Goal: Transaction & Acquisition: Book appointment/travel/reservation

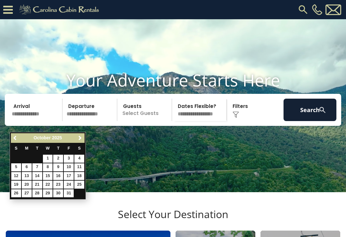
click at [17, 176] on link "12" at bounding box center [16, 176] width 10 height 8
type input "********"
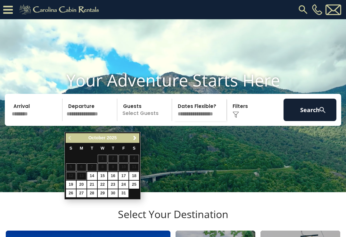
click at [115, 173] on link "16" at bounding box center [113, 176] width 10 height 8
type input "********"
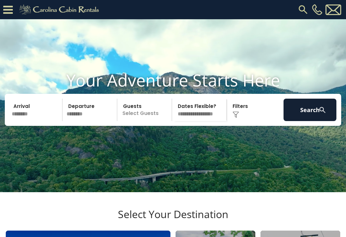
click at [142, 121] on p "Select Guests" at bounding box center [145, 110] width 53 height 22
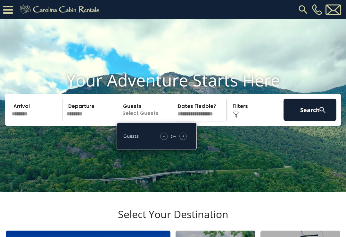
click at [186, 140] on div "+" at bounding box center [183, 136] width 7 height 7
click at [185, 140] on div "+" at bounding box center [183, 136] width 7 height 7
click at [310, 116] on button "Search" at bounding box center [310, 110] width 53 height 22
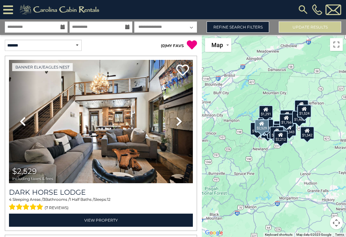
click at [178, 124] on icon at bounding box center [179, 121] width 6 height 10
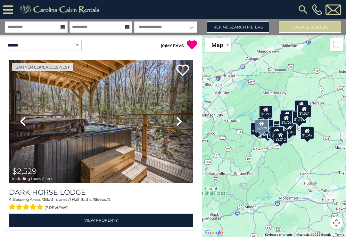
click at [179, 124] on icon at bounding box center [179, 121] width 6 height 10
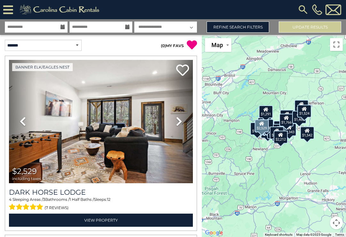
click at [179, 125] on icon at bounding box center [179, 121] width 6 height 10
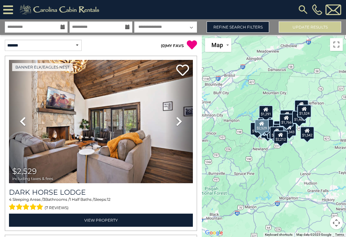
click at [174, 124] on link "Next" at bounding box center [179, 121] width 28 height 123
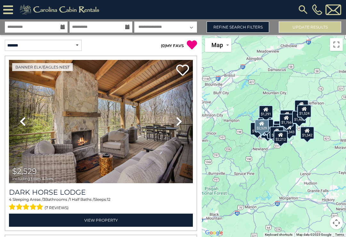
click at [174, 122] on link "Next" at bounding box center [179, 121] width 28 height 123
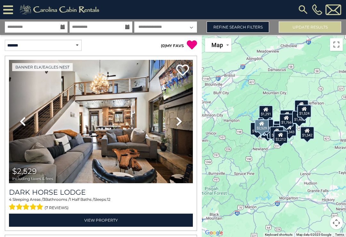
click at [177, 120] on icon at bounding box center [179, 121] width 6 height 10
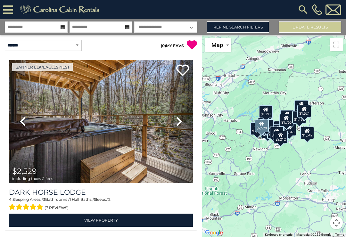
click at [333, 23] on button "Update Results" at bounding box center [310, 26] width 63 height 11
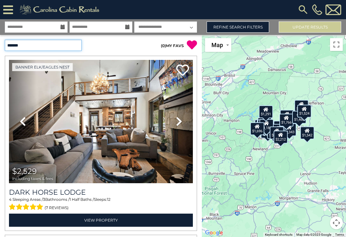
click at [59, 48] on select "**********" at bounding box center [43, 45] width 77 height 11
select select "*********"
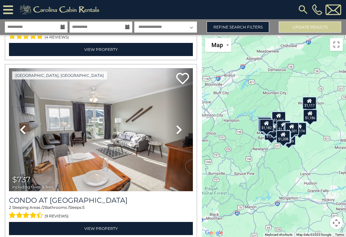
scroll to position [172, 0]
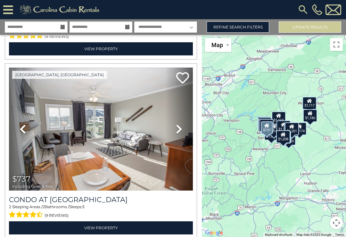
click at [177, 130] on icon at bounding box center [179, 129] width 6 height 10
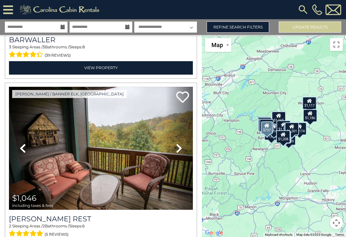
scroll to position [1766, 0]
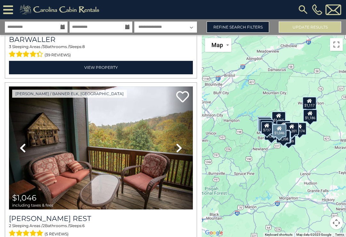
click at [181, 150] on icon at bounding box center [179, 148] width 6 height 10
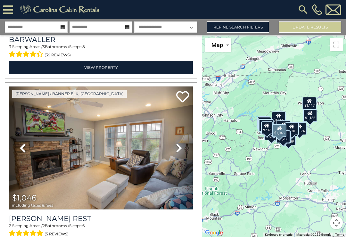
click at [182, 150] on icon at bounding box center [179, 148] width 6 height 10
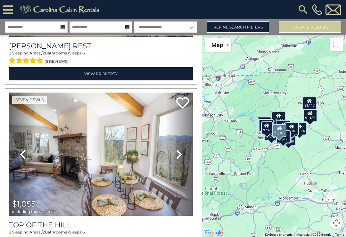
scroll to position [1939, 0]
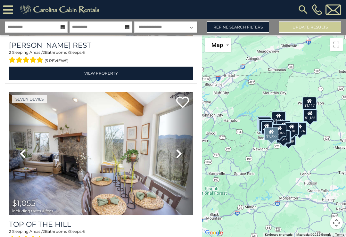
click at [181, 154] on icon at bounding box center [179, 154] width 6 height 10
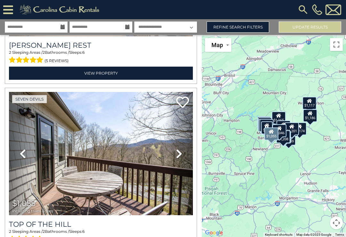
click at [181, 155] on icon at bounding box center [179, 154] width 6 height 10
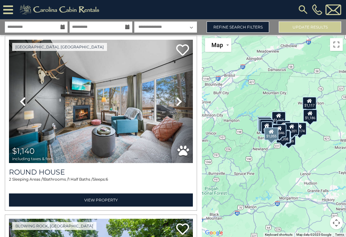
scroll to position [3246, 0]
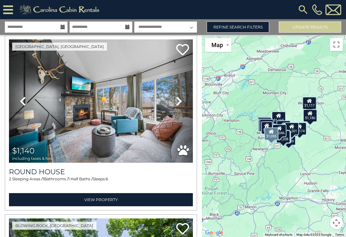
click at [182, 103] on icon at bounding box center [179, 101] width 6 height 10
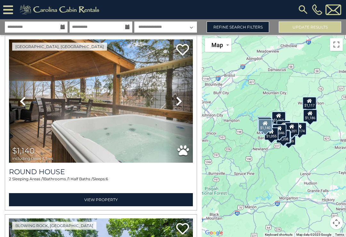
click at [178, 104] on icon at bounding box center [179, 101] width 6 height 10
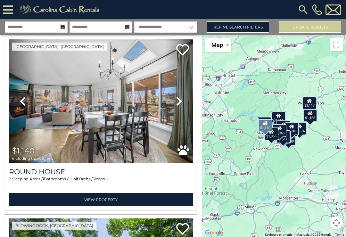
click at [183, 102] on link "Next" at bounding box center [179, 100] width 28 height 123
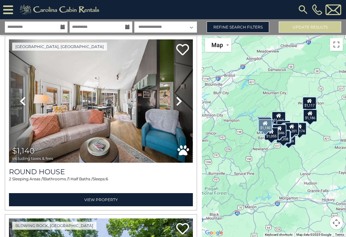
click at [96, 196] on link "View Property" at bounding box center [101, 199] width 184 height 13
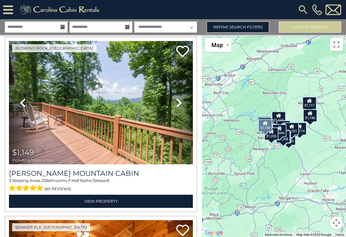
scroll to position [3424, 0]
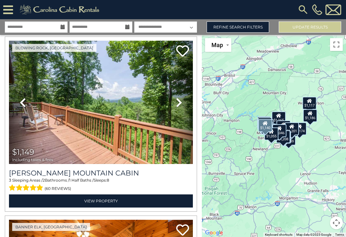
click at [174, 102] on link "Next" at bounding box center [179, 102] width 28 height 123
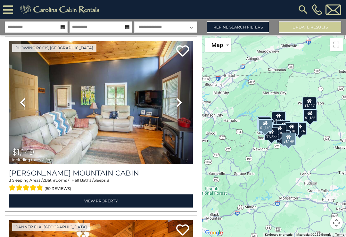
click at [179, 106] on icon at bounding box center [179, 102] width 6 height 10
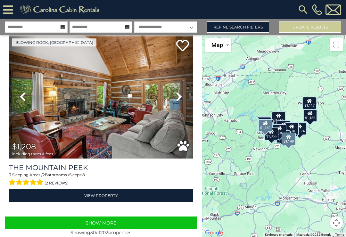
scroll to position [5222, 0]
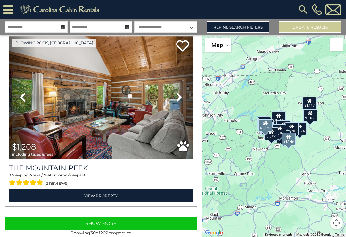
click at [144, 223] on button "Show More" at bounding box center [101, 223] width 192 height 13
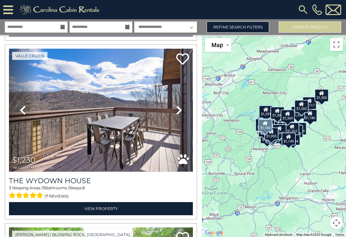
scroll to position [5720, 0]
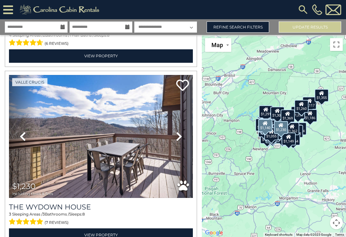
click at [183, 138] on link "Next" at bounding box center [179, 136] width 28 height 123
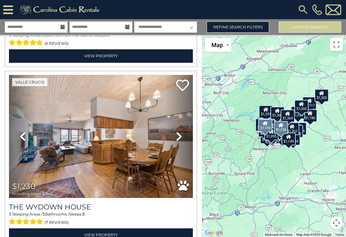
click at [182, 138] on icon at bounding box center [179, 136] width 6 height 10
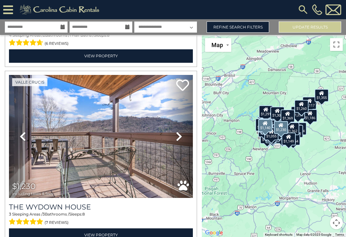
click at [181, 139] on icon at bounding box center [179, 136] width 6 height 10
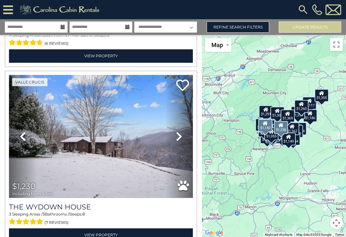
click at [184, 136] on link "Next" at bounding box center [179, 136] width 28 height 123
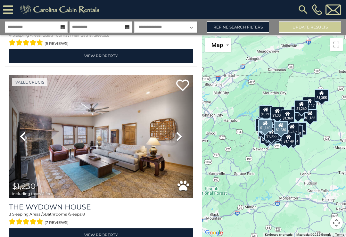
click at [181, 139] on icon at bounding box center [179, 136] width 6 height 10
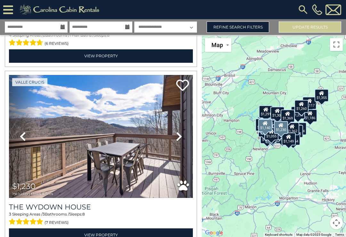
click at [180, 137] on icon at bounding box center [179, 136] width 6 height 10
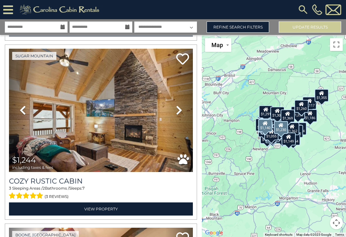
scroll to position [6284, 0]
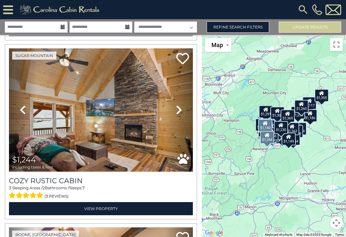
click at [180, 109] on icon at bounding box center [179, 110] width 6 height 10
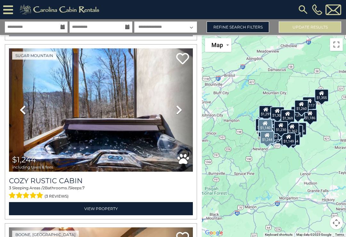
click at [179, 112] on icon at bounding box center [179, 110] width 6 height 10
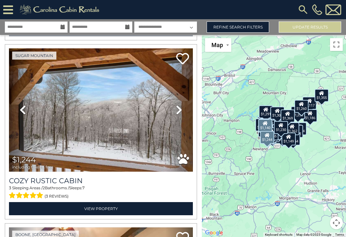
click at [180, 113] on icon at bounding box center [179, 110] width 6 height 10
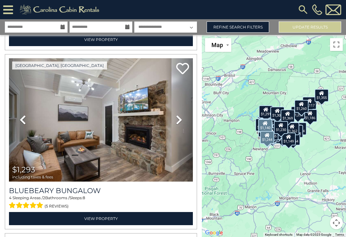
scroll to position [7706, 0]
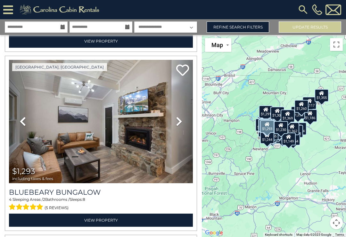
click at [178, 127] on icon at bounding box center [179, 121] width 6 height 10
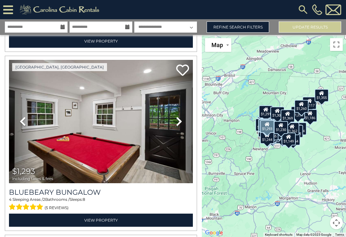
click at [181, 126] on icon at bounding box center [179, 121] width 6 height 10
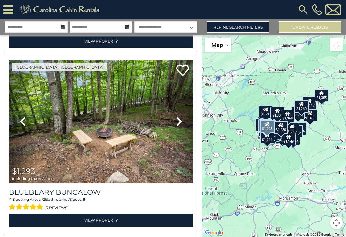
click at [180, 124] on icon at bounding box center [179, 121] width 6 height 10
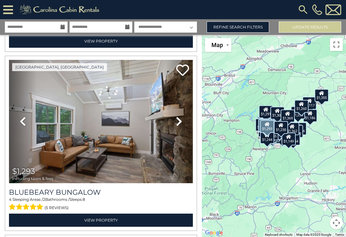
click at [180, 127] on icon at bounding box center [179, 121] width 6 height 10
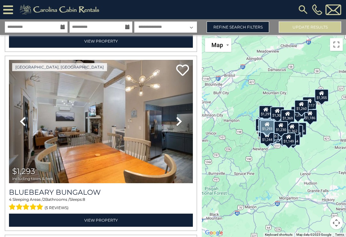
click at [246, 28] on link "Refine Search Filters" at bounding box center [238, 26] width 63 height 11
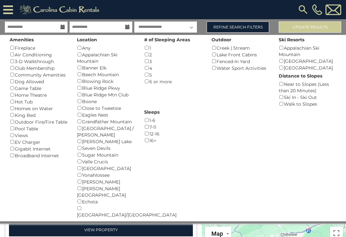
click at [234, 23] on link "Refine Search Filters" at bounding box center [238, 26] width 63 height 11
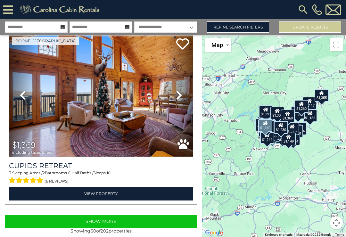
scroll to position [10600, 0]
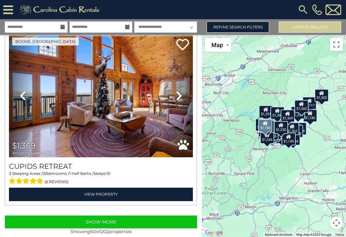
click at [118, 225] on button "Show More" at bounding box center [101, 222] width 192 height 13
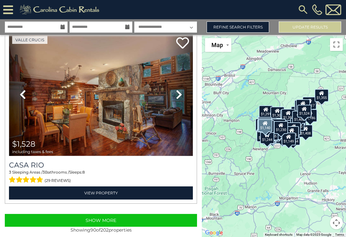
scroll to position [10, 0]
click at [116, 214] on button "Show More" at bounding box center [101, 220] width 192 height 13
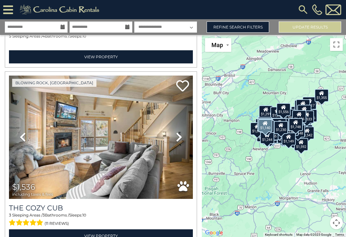
scroll to position [16651, 0]
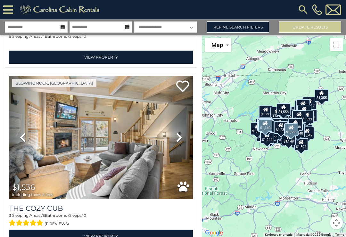
click at [182, 132] on icon at bounding box center [179, 137] width 6 height 10
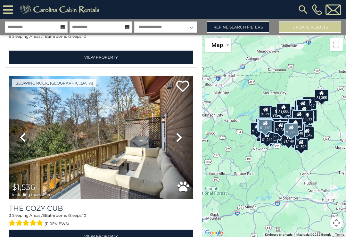
click at [178, 134] on icon at bounding box center [179, 137] width 6 height 10
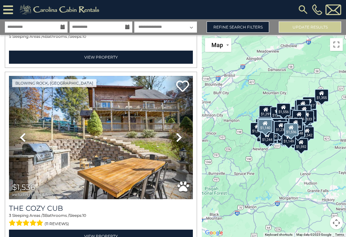
click at [181, 132] on icon at bounding box center [179, 137] width 6 height 10
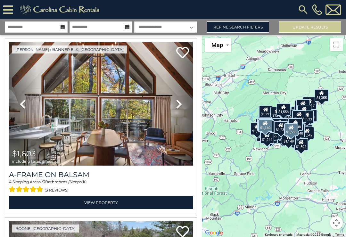
scroll to position [18836, 0]
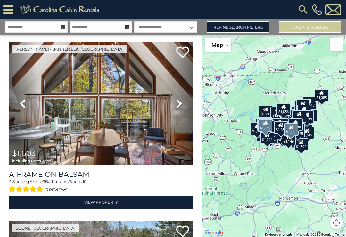
click at [192, 105] on link "Next" at bounding box center [179, 103] width 28 height 123
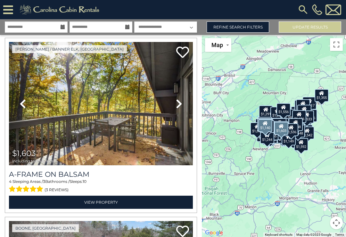
click at [183, 99] on link "Next" at bounding box center [179, 103] width 28 height 123
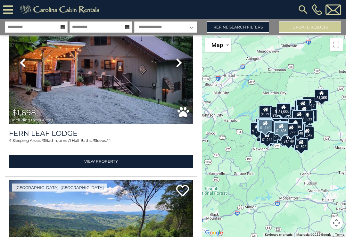
scroll to position [20849, 0]
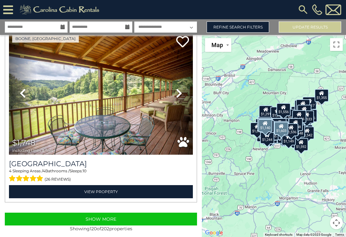
click at [103, 213] on button "Show More" at bounding box center [101, 219] width 192 height 13
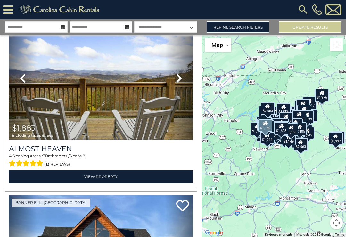
scroll to position [23520, 0]
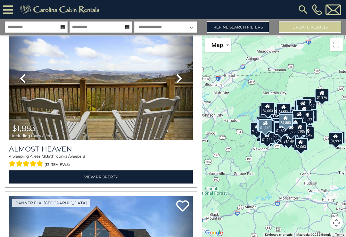
click at [126, 171] on link "View Property" at bounding box center [101, 177] width 184 height 13
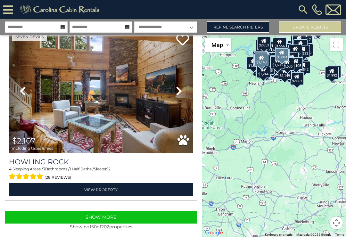
scroll to position [26733, 0]
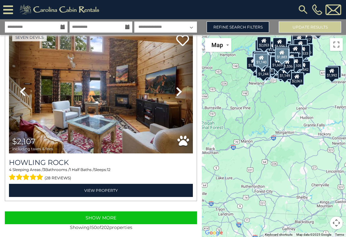
click at [119, 215] on button "Show More" at bounding box center [101, 218] width 192 height 13
click at [98, 214] on button "Show More" at bounding box center [101, 218] width 192 height 13
click at [106, 217] on button "Show More" at bounding box center [101, 218] width 192 height 13
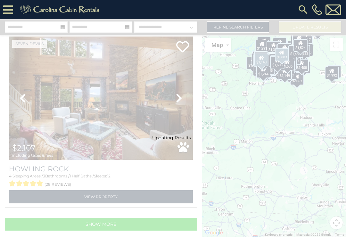
scroll to position [26723, 0]
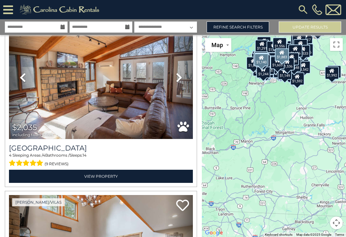
click at [240, 21] on link "Refine Search Filters" at bounding box center [238, 26] width 63 height 11
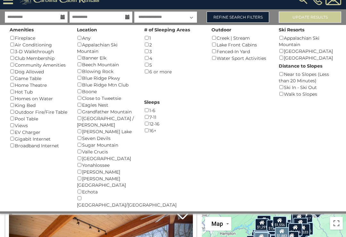
scroll to position [25663, 0]
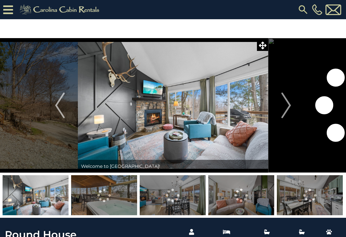
click at [284, 104] on img "Next" at bounding box center [287, 106] width 10 height 26
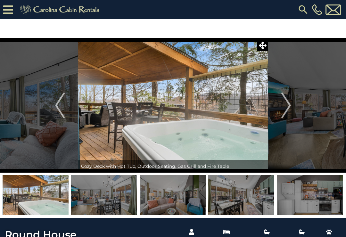
click at [285, 104] on img "Next" at bounding box center [287, 106] width 10 height 26
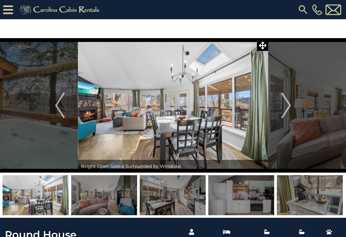
click at [284, 102] on img "Next" at bounding box center [287, 106] width 10 height 26
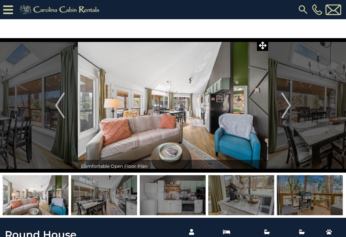
click at [290, 105] on img "Next" at bounding box center [287, 106] width 10 height 26
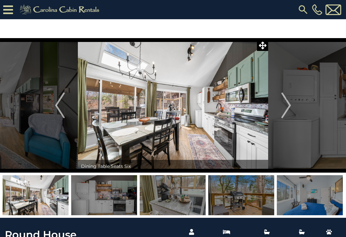
click at [285, 101] on img "Next" at bounding box center [287, 106] width 10 height 26
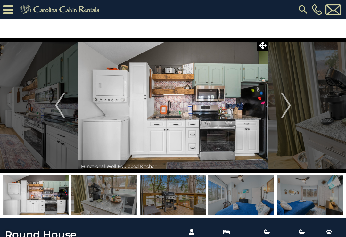
click at [288, 102] on img "Next" at bounding box center [287, 106] width 10 height 26
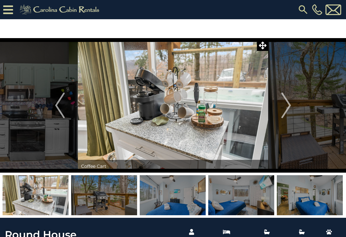
click at [286, 102] on img "Next" at bounding box center [287, 106] width 10 height 26
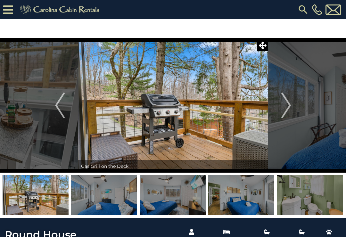
click at [285, 101] on img "Next" at bounding box center [287, 106] width 10 height 26
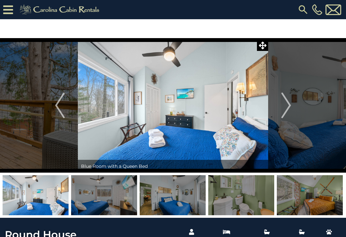
click at [65, 106] on button "Previous" at bounding box center [60, 105] width 36 height 135
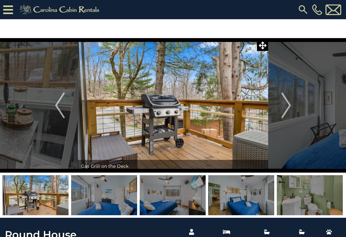
click at [283, 111] on img "Next" at bounding box center [287, 106] width 10 height 26
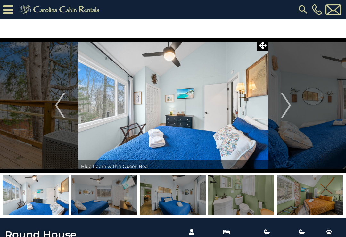
click at [282, 105] on img "Next" at bounding box center [287, 106] width 10 height 26
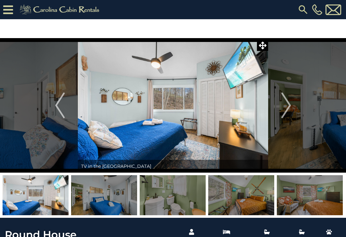
click at [282, 105] on img "Next" at bounding box center [287, 106] width 10 height 26
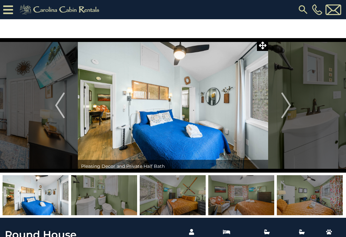
click at [281, 108] on button "Next" at bounding box center [286, 105] width 36 height 135
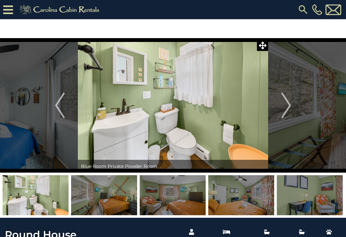
click at [282, 106] on img "Next" at bounding box center [287, 106] width 10 height 26
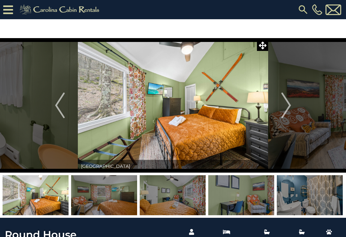
click at [283, 105] on img "Next" at bounding box center [287, 106] width 10 height 26
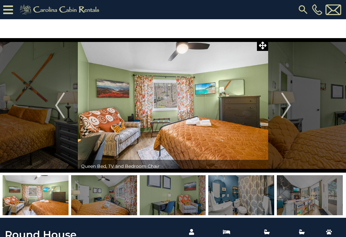
click at [283, 106] on img "Next" at bounding box center [287, 106] width 10 height 26
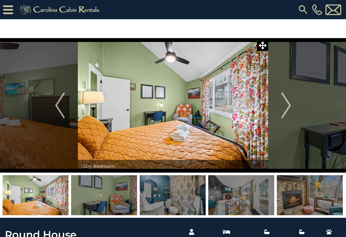
click at [282, 100] on img "Next" at bounding box center [287, 106] width 10 height 26
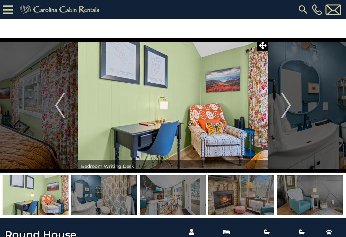
click at [283, 106] on img "Next" at bounding box center [287, 106] width 10 height 26
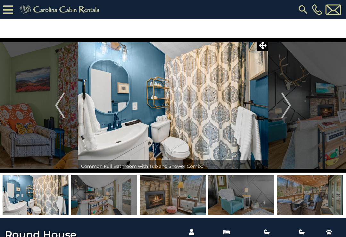
click at [283, 106] on img "Next" at bounding box center [287, 106] width 10 height 26
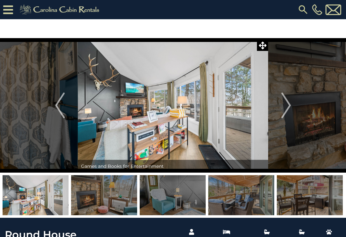
click at [286, 108] on img "Next" at bounding box center [287, 106] width 10 height 26
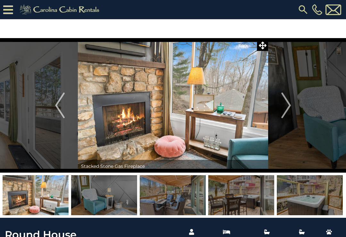
click at [229, 7] on div "[PHONE_NUMBER]" at bounding box center [224, 9] width 237 height 19
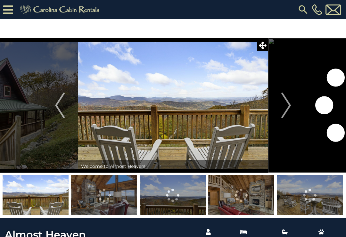
click at [284, 104] on img "Next" at bounding box center [287, 106] width 10 height 26
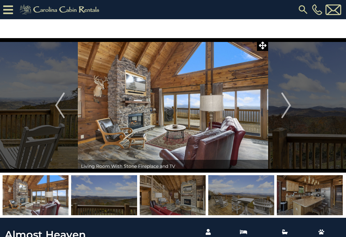
click at [284, 104] on img "Next" at bounding box center [287, 106] width 10 height 26
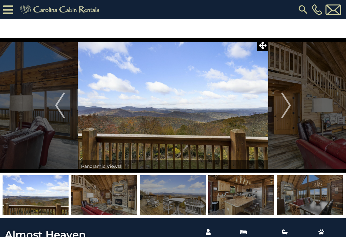
click at [287, 106] on img "Next" at bounding box center [287, 106] width 10 height 26
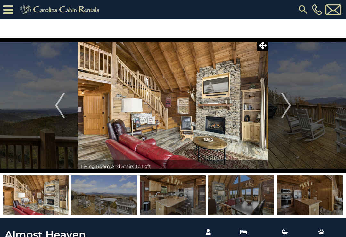
click at [283, 103] on img "Next" at bounding box center [287, 106] width 10 height 26
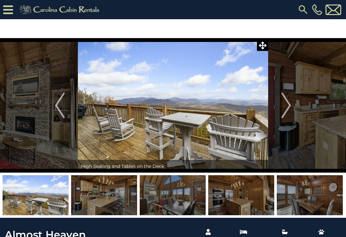
click at [288, 103] on img "Next" at bounding box center [287, 106] width 10 height 26
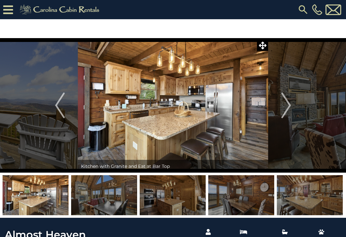
click at [284, 104] on img "Next" at bounding box center [287, 106] width 10 height 26
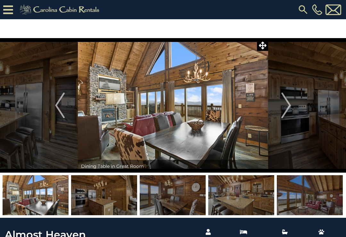
click at [285, 102] on img "Next" at bounding box center [287, 106] width 10 height 26
